Goal: Task Accomplishment & Management: Use online tool/utility

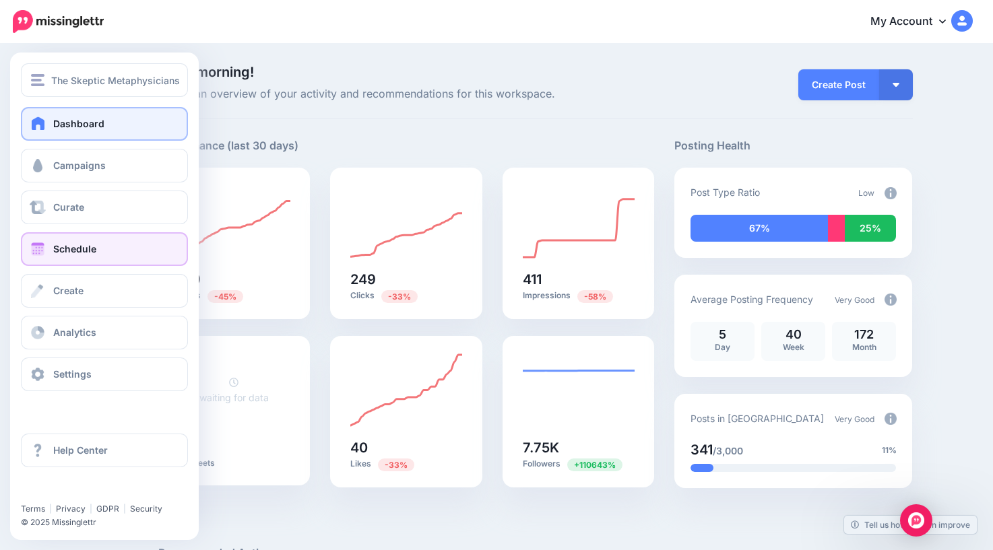
click at [65, 251] on span "Schedule" at bounding box center [74, 248] width 43 height 11
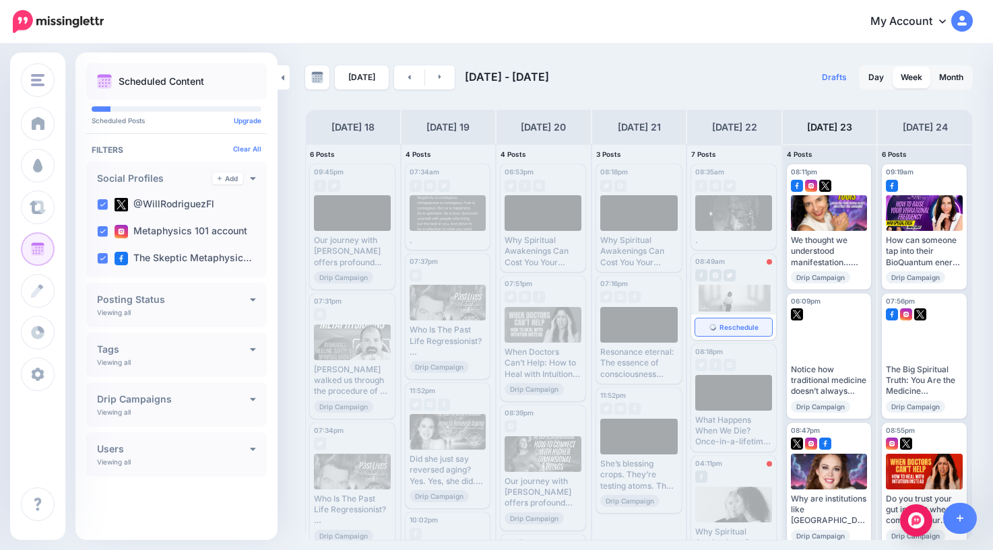
click at [741, 327] on span "Reschedule" at bounding box center [738, 327] width 39 height 7
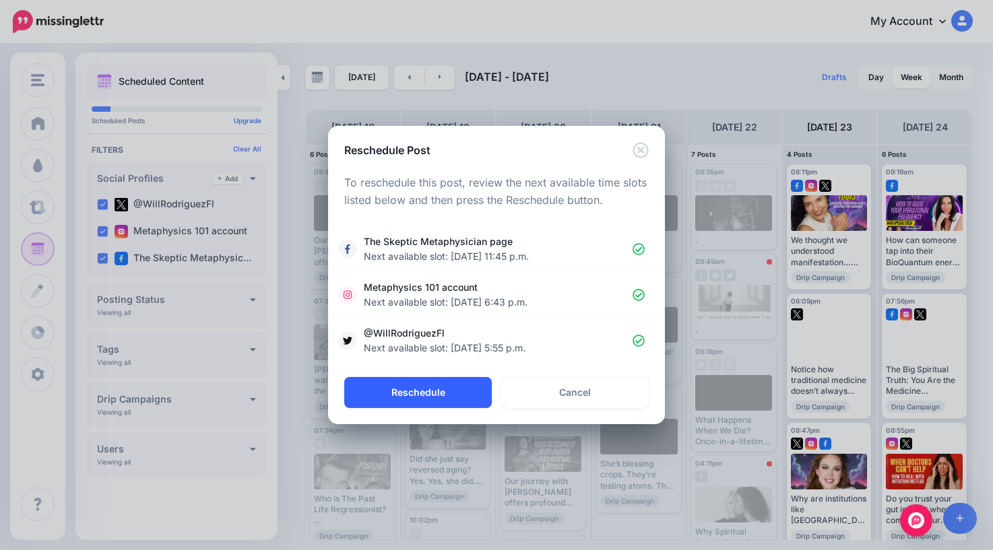
click at [434, 391] on button "Reschedule" at bounding box center [417, 392] width 147 height 31
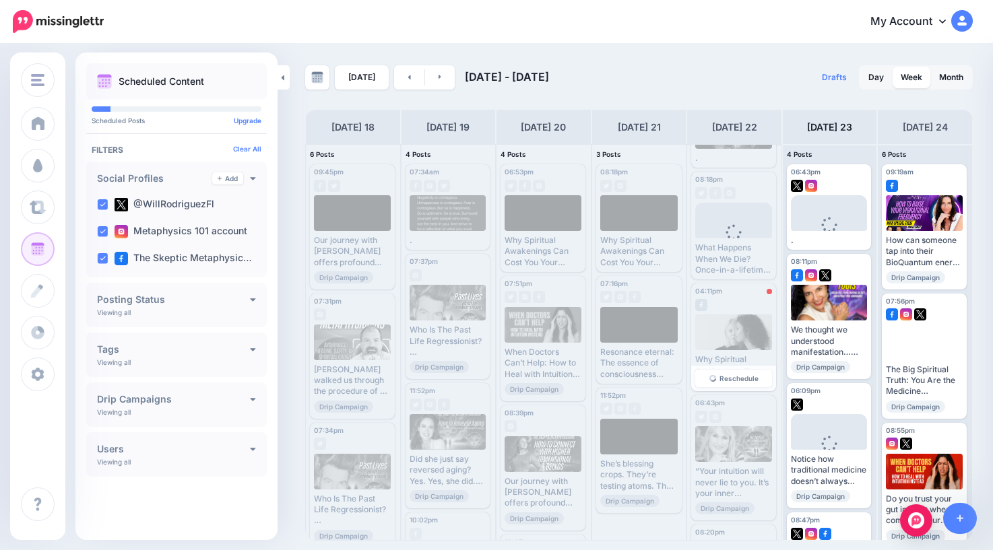
scroll to position [92, 0]
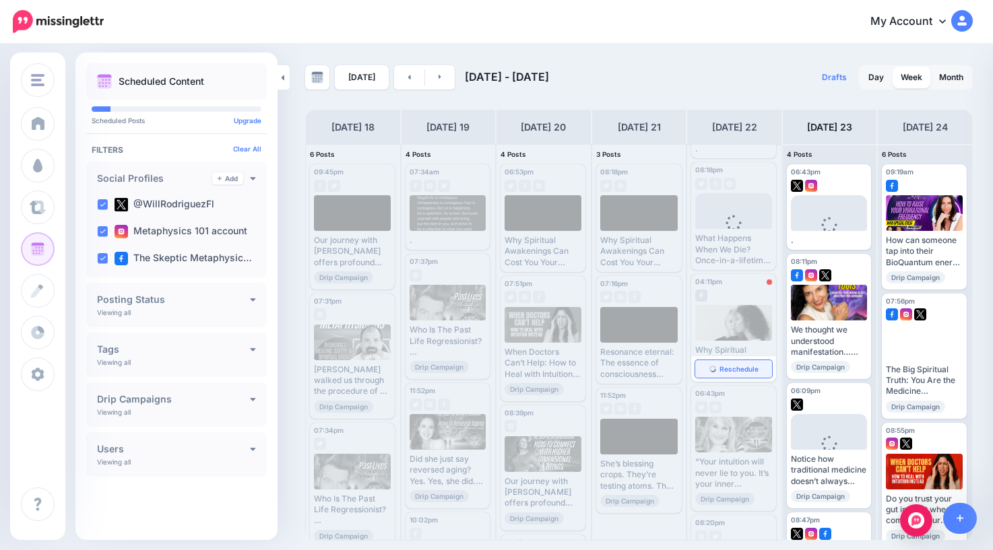
click at [731, 370] on span "Reschedule" at bounding box center [738, 369] width 39 height 7
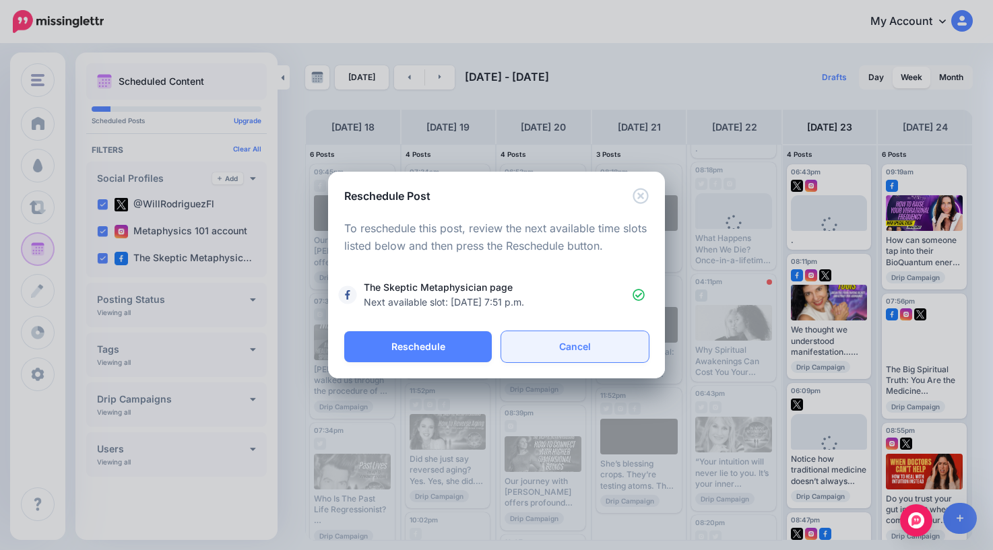
drag, startPoint x: 731, startPoint y: 370, endPoint x: 510, endPoint y: 360, distance: 221.8
click at [727, 370] on div "Reschedule Post Loading To reschedule this post, review the next available time…" at bounding box center [496, 275] width 993 height 550
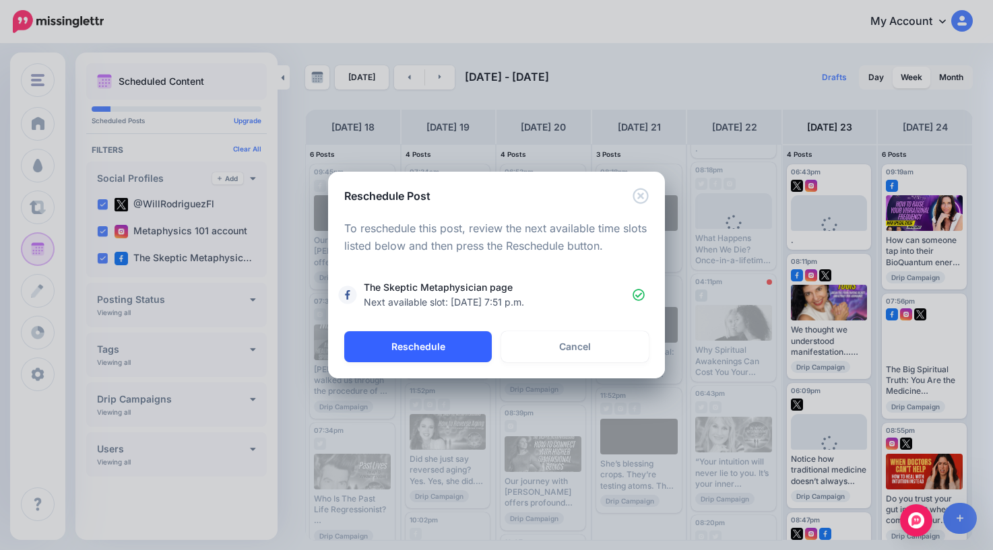
click at [450, 344] on button "Reschedule" at bounding box center [417, 346] width 147 height 31
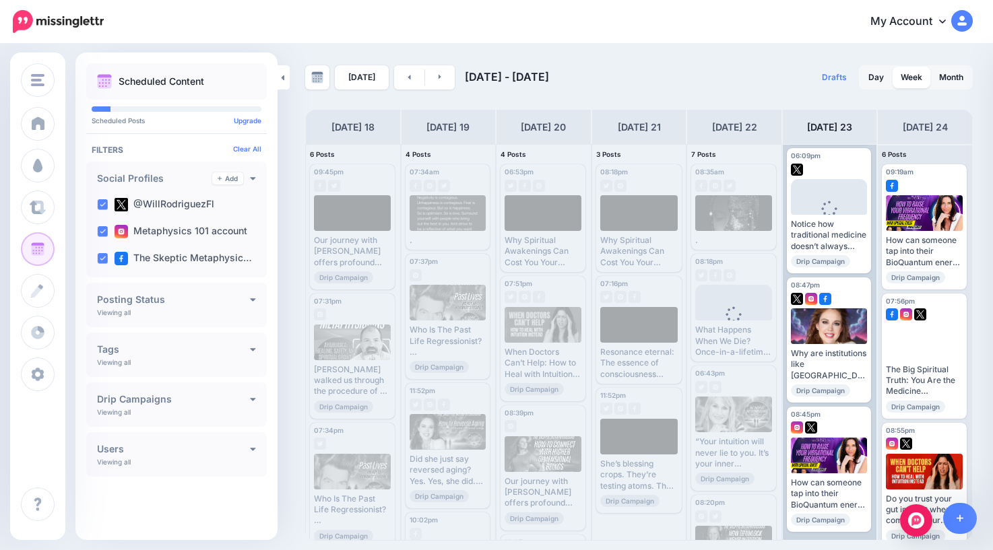
scroll to position [0, 0]
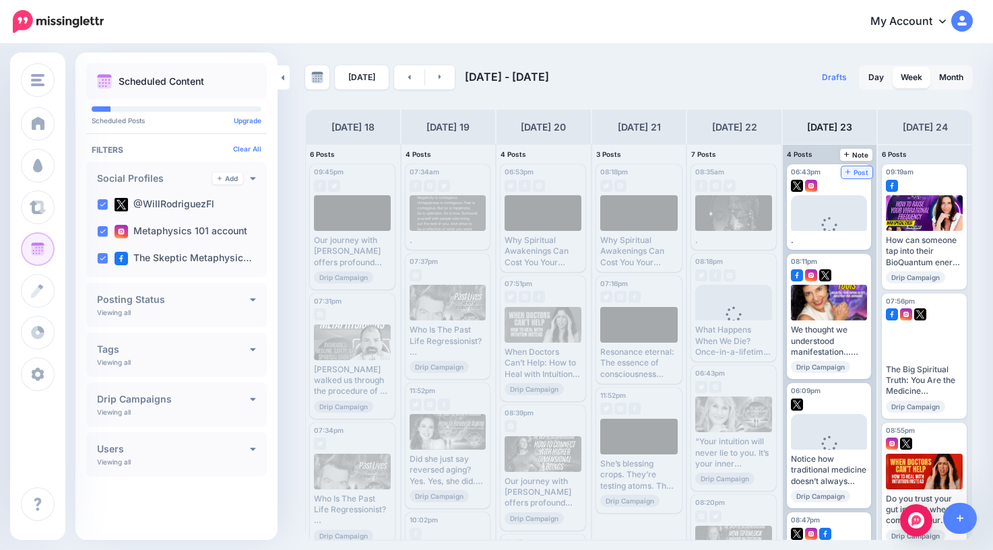
click at [859, 175] on span "Post" at bounding box center [857, 172] width 24 height 7
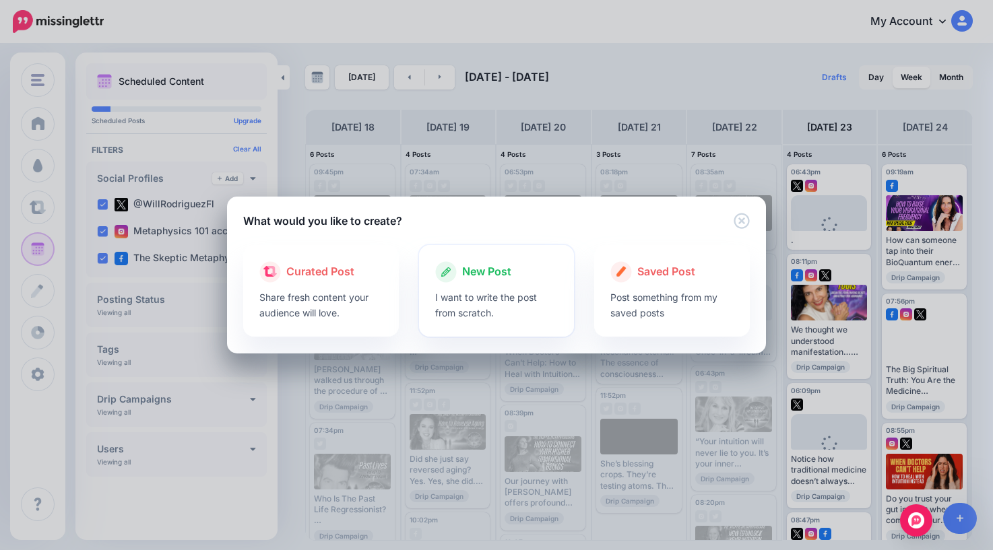
click at [488, 271] on span "New Post" at bounding box center [486, 272] width 49 height 18
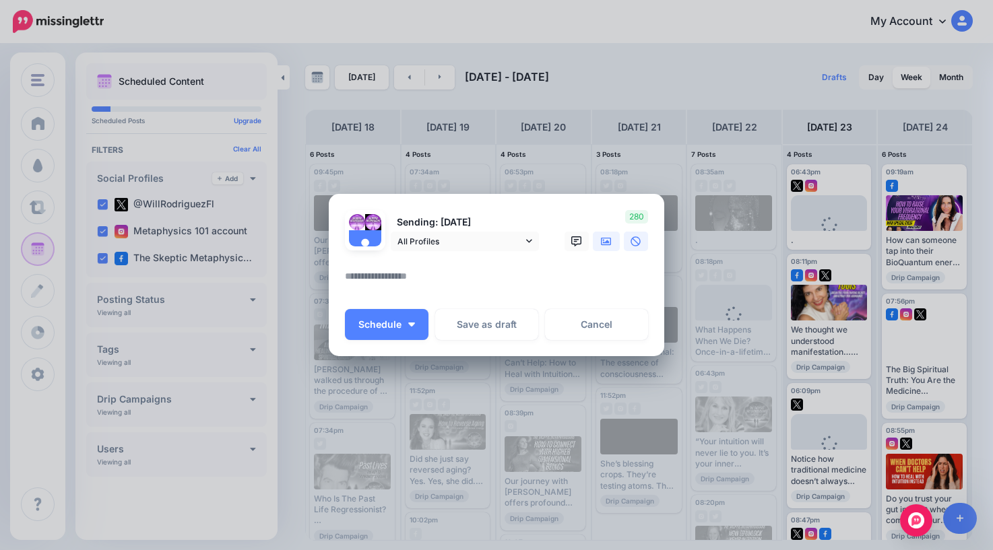
click at [601, 241] on icon at bounding box center [606, 241] width 11 height 11
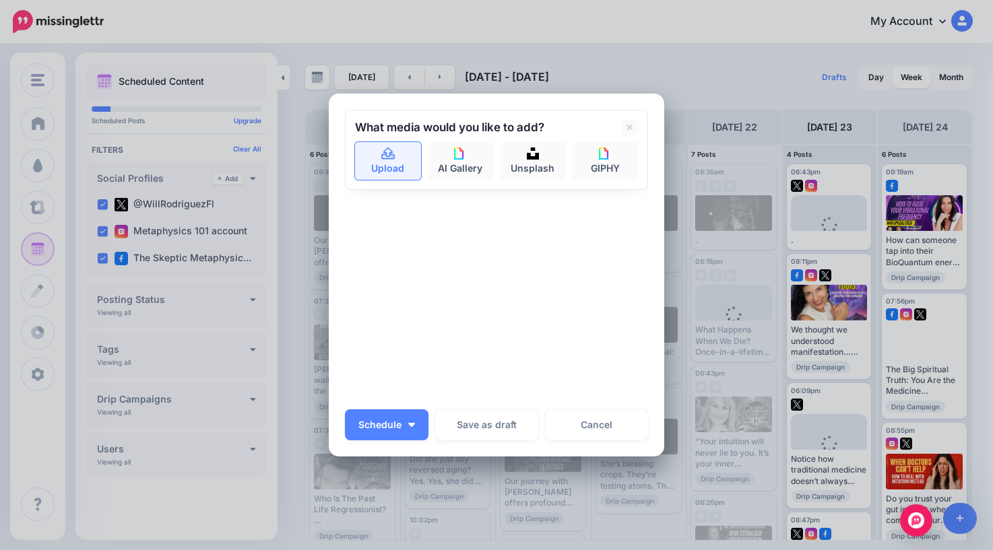
click at [382, 156] on icon at bounding box center [388, 154] width 15 height 12
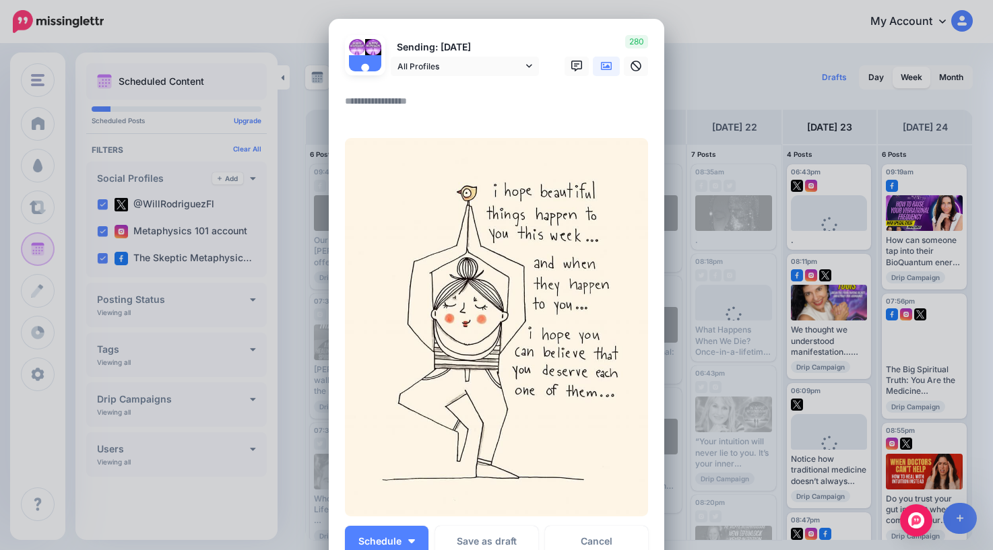
click at [430, 110] on textarea at bounding box center [500, 106] width 310 height 26
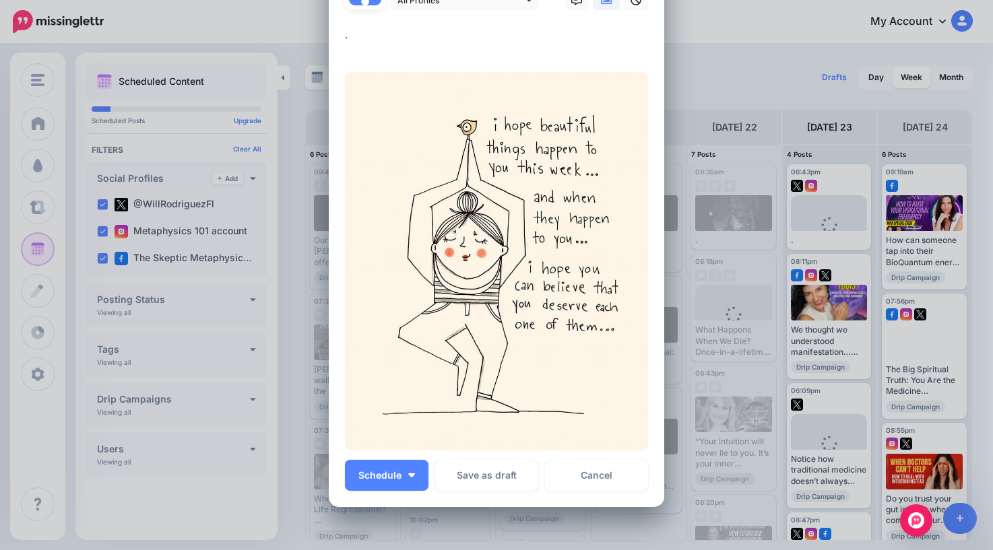
scroll to position [97, 0]
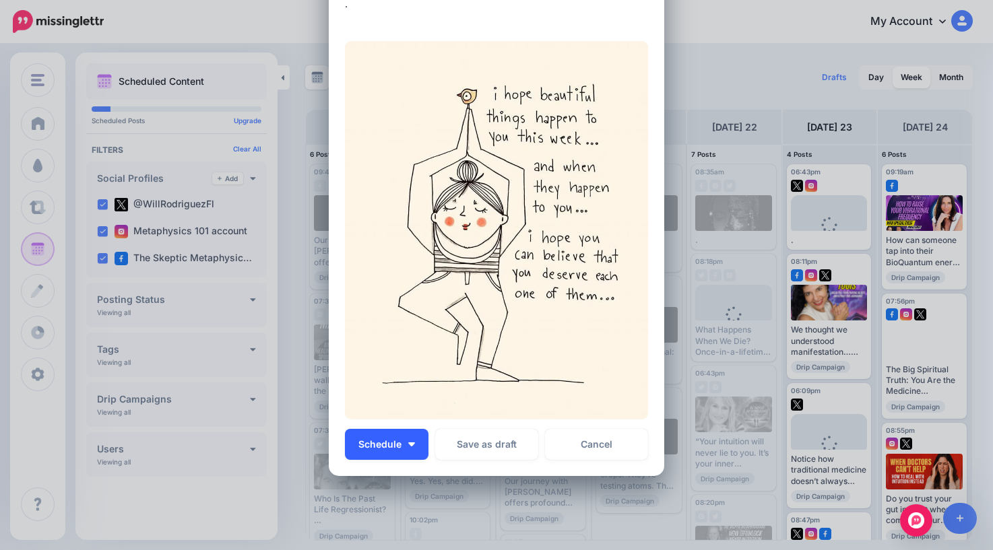
type textarea "*"
click at [390, 446] on span "Schedule" at bounding box center [379, 444] width 43 height 9
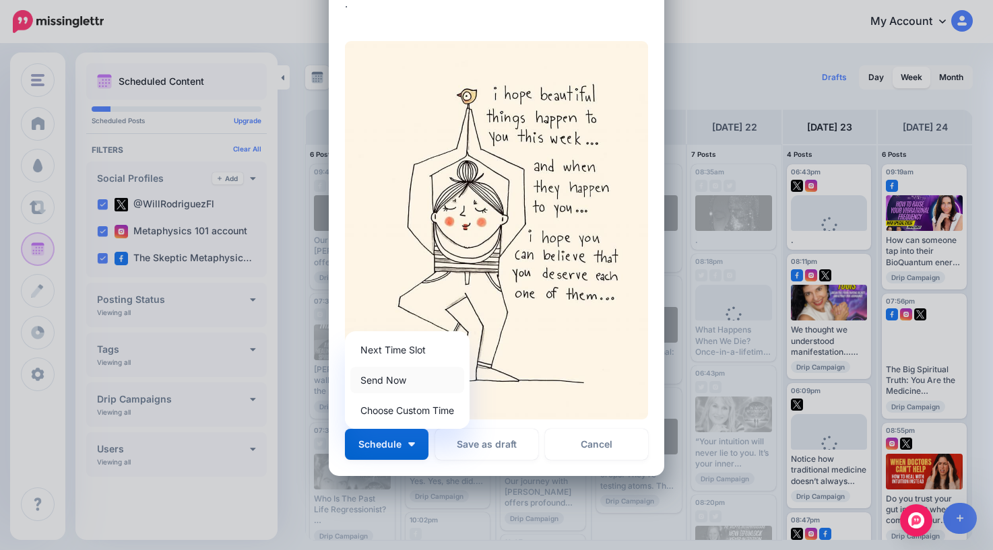
click at [400, 381] on link "Send Now" at bounding box center [407, 380] width 114 height 26
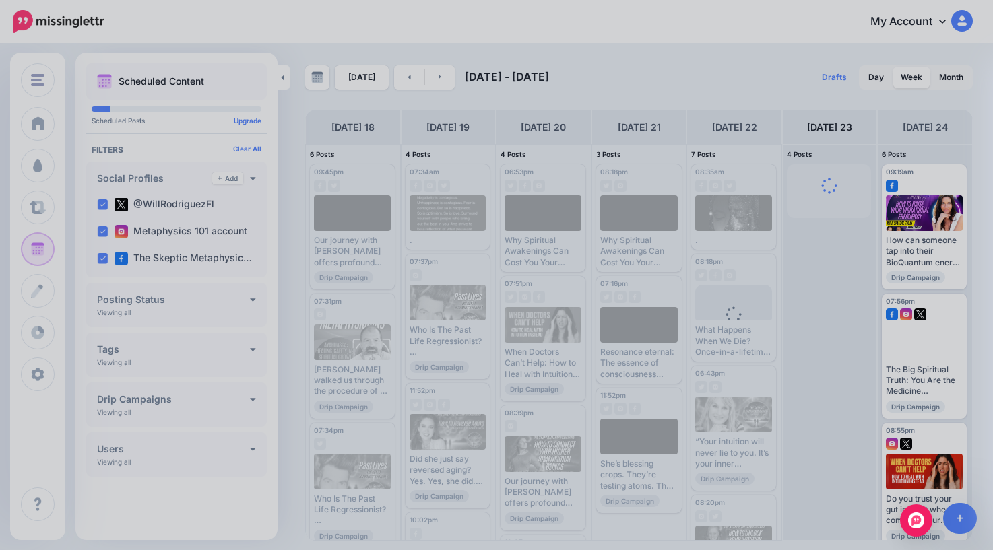
scroll to position [0, 0]
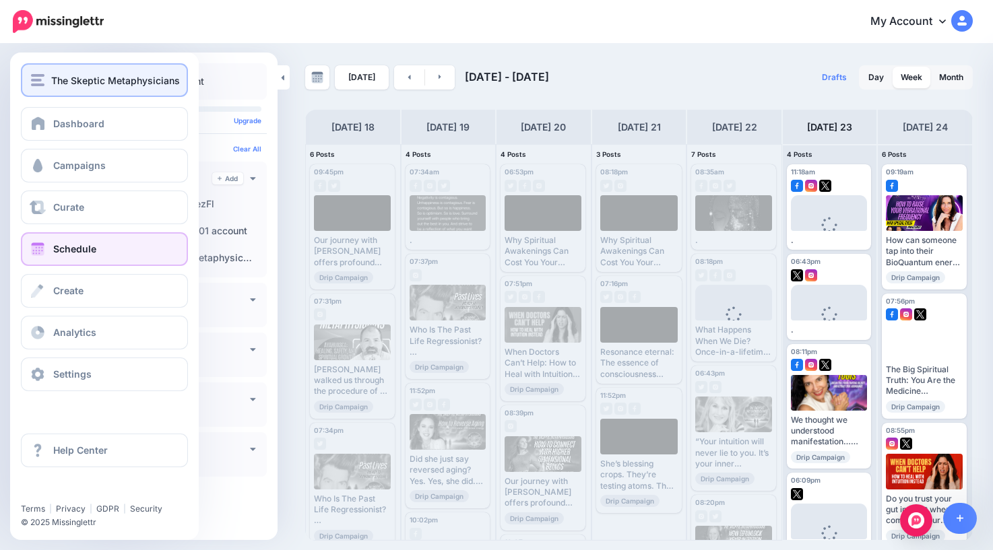
click at [53, 84] on span "The Skeptic Metaphysicians" at bounding box center [115, 80] width 129 height 15
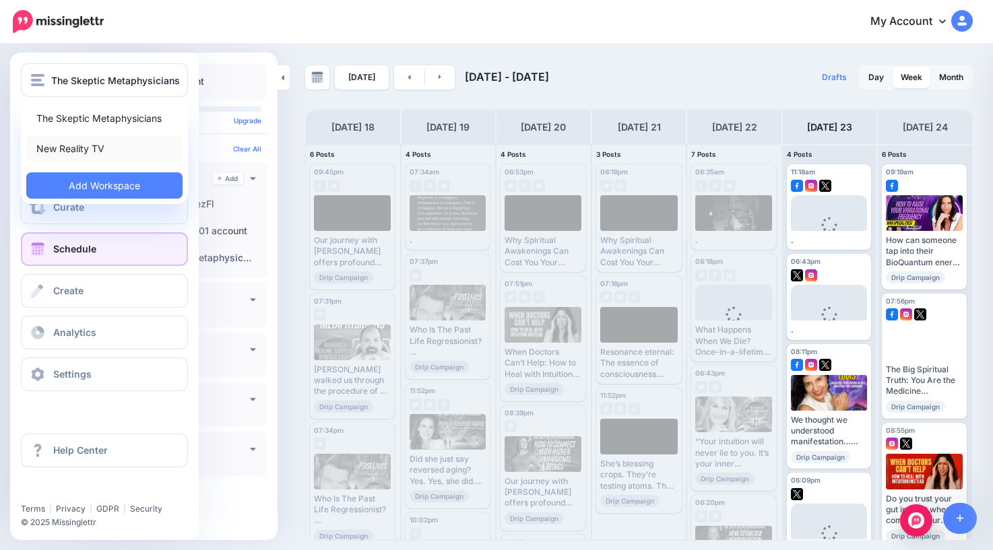
click at [75, 152] on link "New Reality TV" at bounding box center [104, 148] width 156 height 26
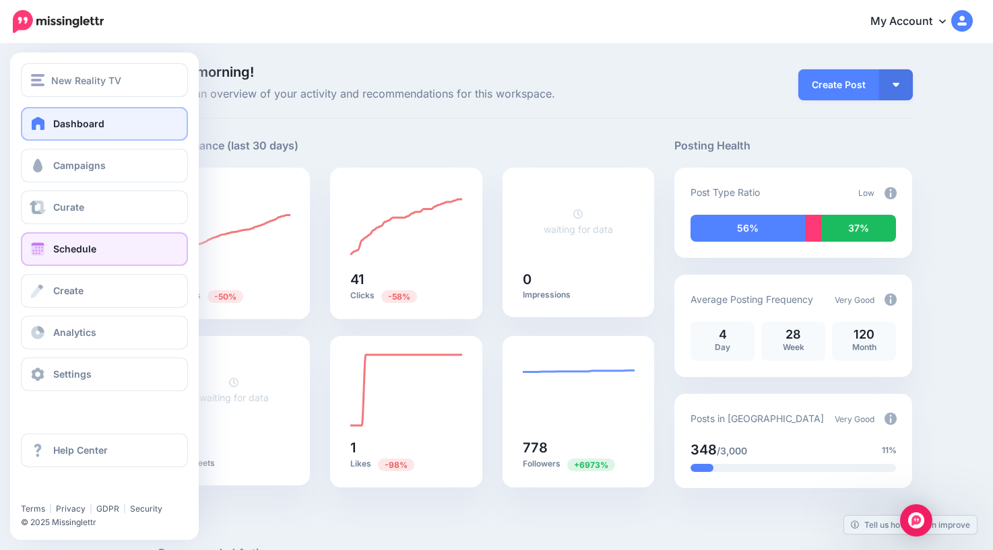
click at [75, 249] on span "Schedule" at bounding box center [74, 248] width 43 height 11
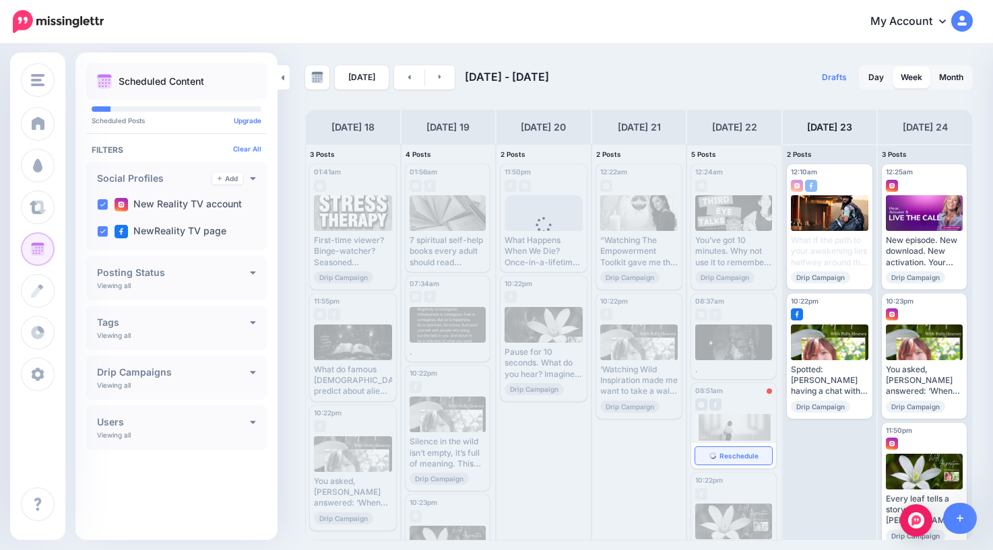
click at [735, 456] on span "Reschedule" at bounding box center [738, 456] width 39 height 7
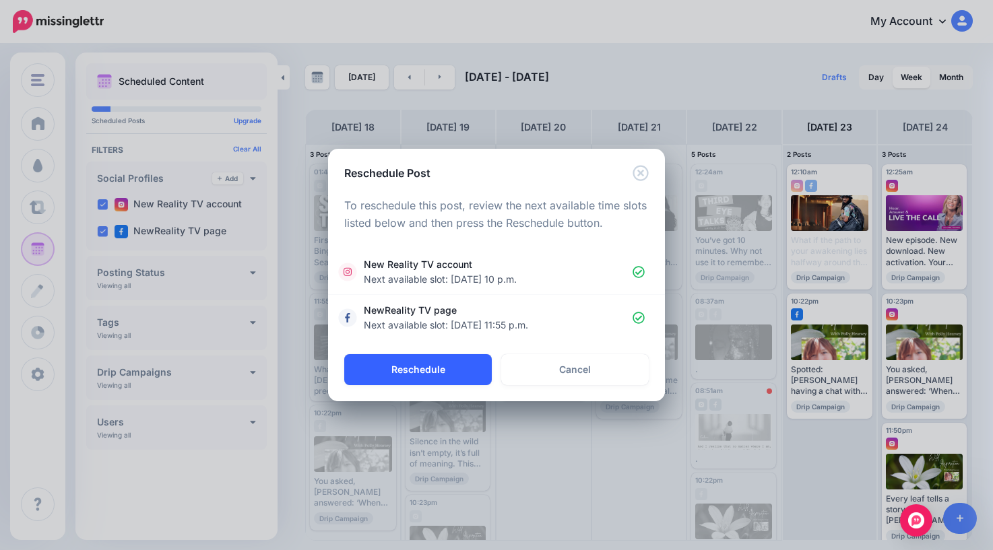
click at [440, 372] on button "Reschedule" at bounding box center [417, 369] width 147 height 31
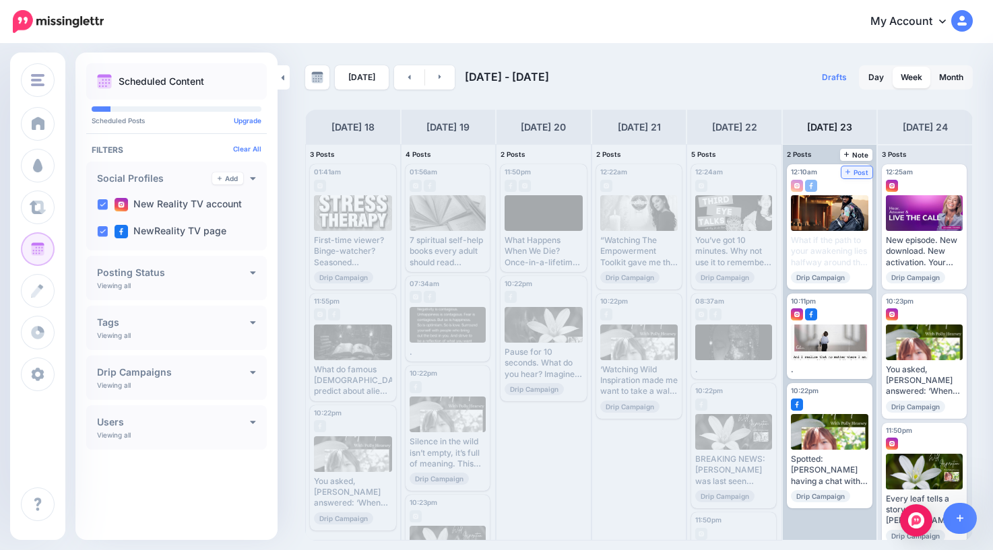
click at [860, 172] on span "Post" at bounding box center [857, 172] width 24 height 7
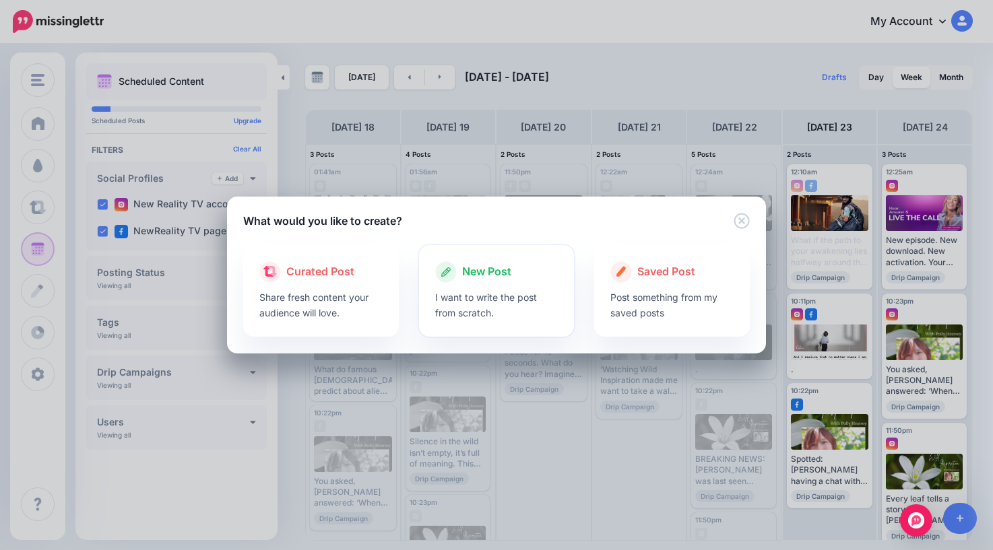
click at [484, 271] on span "New Post" at bounding box center [486, 272] width 49 height 18
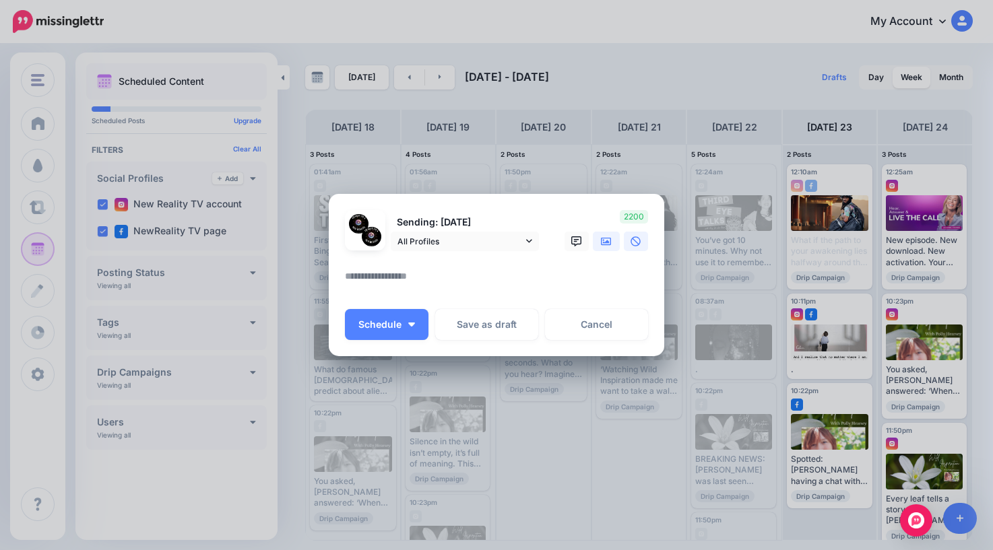
click at [605, 242] on icon at bounding box center [606, 241] width 11 height 11
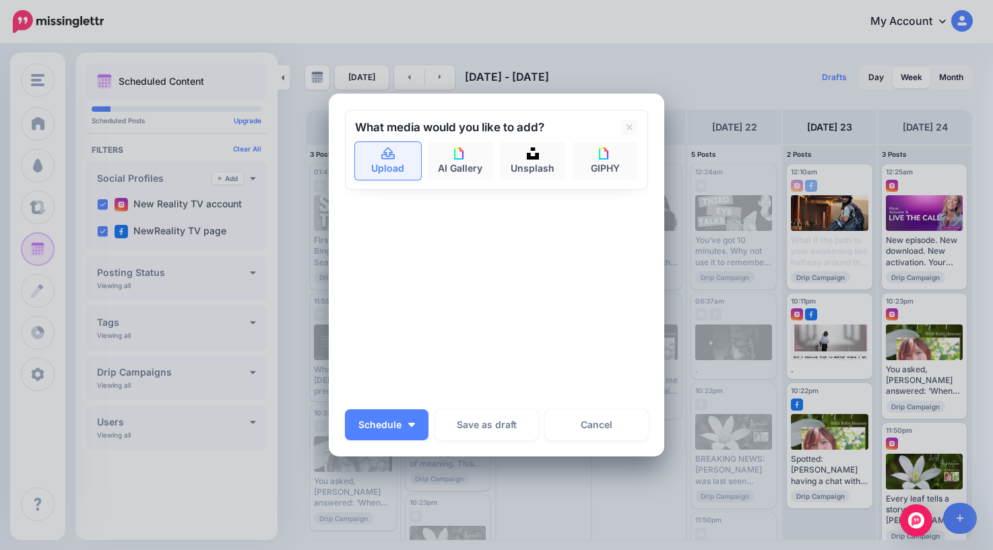
click at [391, 165] on link "Upload" at bounding box center [388, 161] width 66 height 38
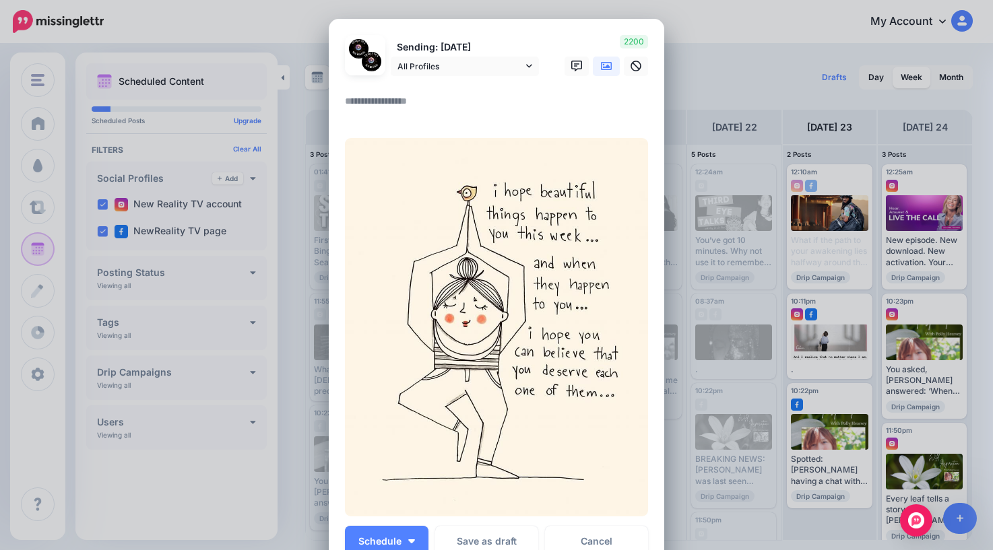
click at [427, 119] on textarea at bounding box center [500, 106] width 310 height 26
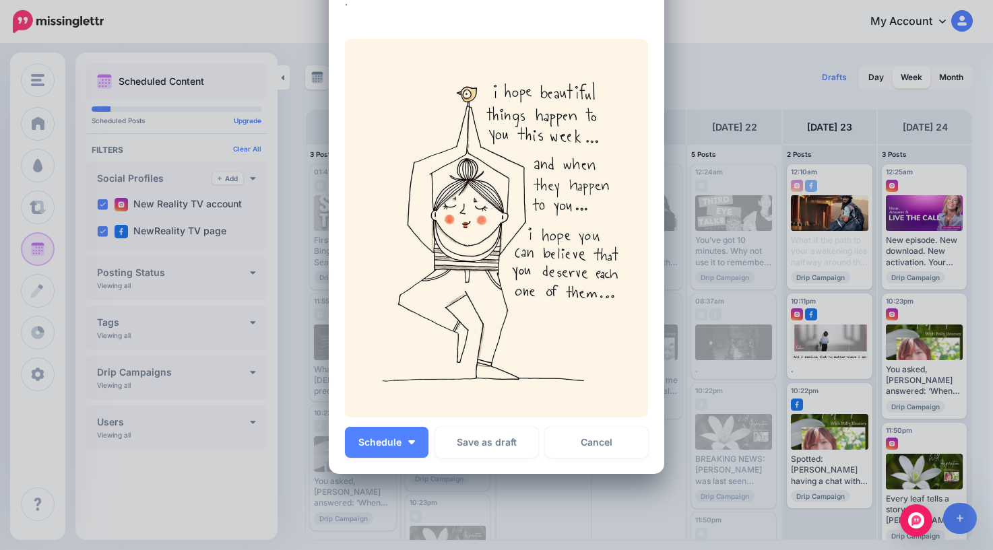
scroll to position [168, 0]
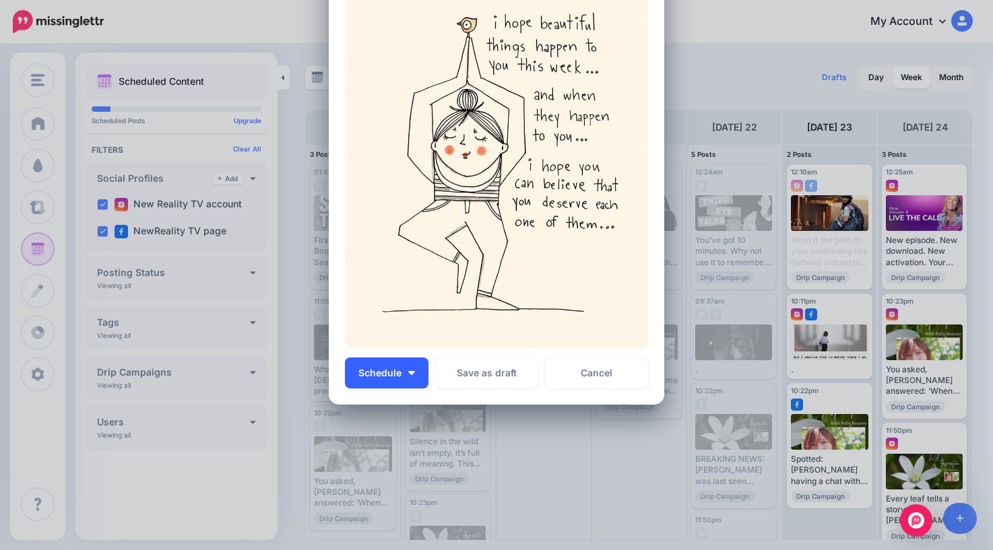
type textarea "*"
click at [385, 368] on span "Schedule" at bounding box center [379, 372] width 43 height 9
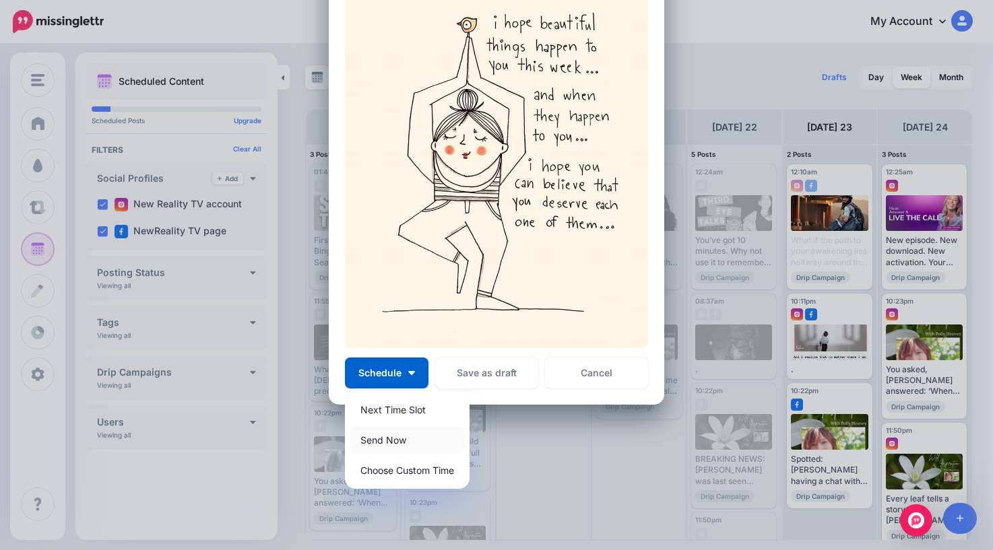
click at [398, 440] on link "Send Now" at bounding box center [407, 440] width 114 height 26
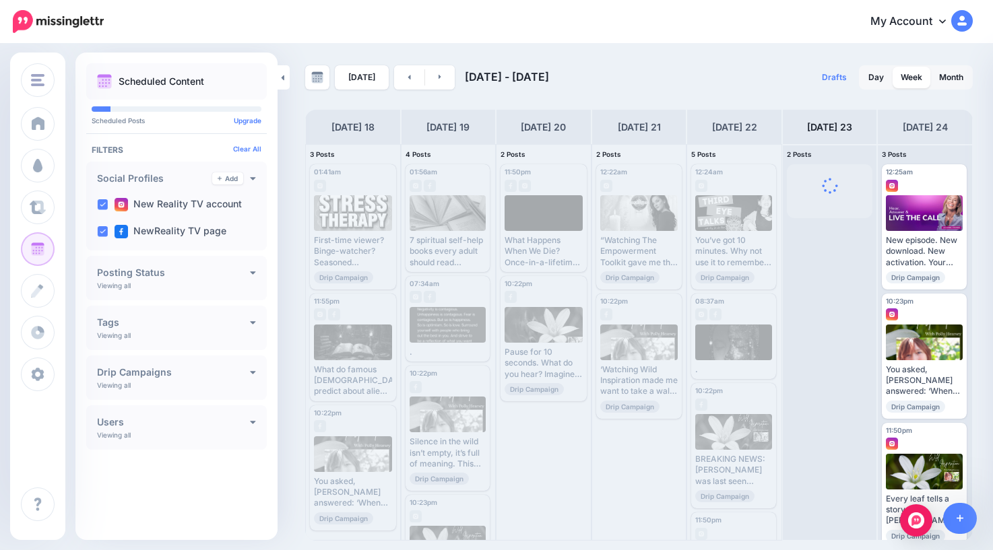
scroll to position [0, 0]
